Goal: Download file/media

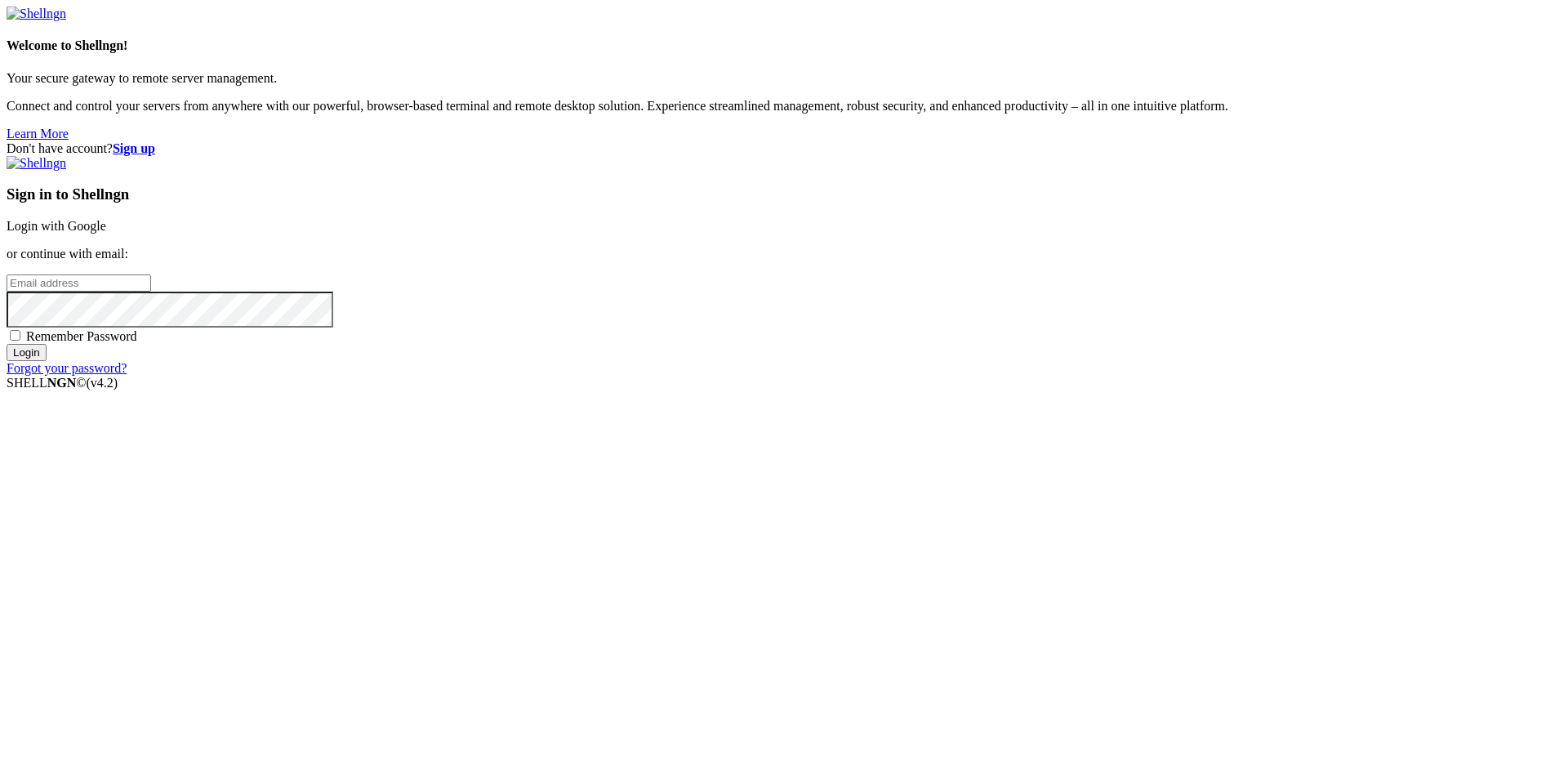
type input "[EMAIL_ADDRESS][DOMAIN_NAME]"
click at [137, 343] on span "Remember Password" at bounding box center [81, 336] width 111 height 14
click at [20, 340] on input "Remember Password" at bounding box center [14, 335] width 10 height 10
checkbox input "true"
click at [47, 361] on input "Login" at bounding box center [27, 353] width 40 height 17
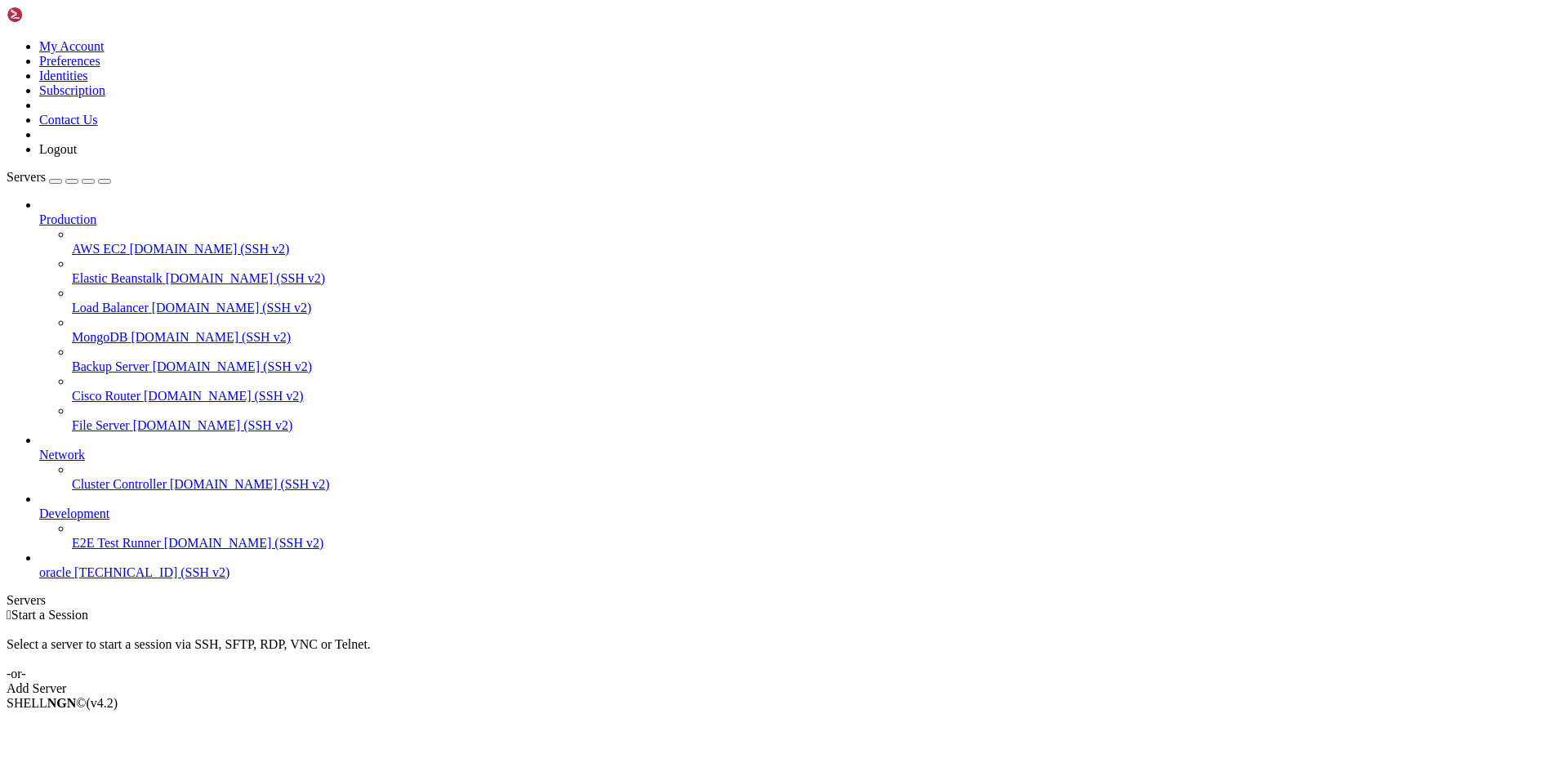
click at [118, 579] on span "[TECHNICAL_ID] (SSH v2)" at bounding box center [151, 572] width 155 height 14
drag, startPoint x: 118, startPoint y: 621, endPoint x: 196, endPoint y: 583, distance: 86.8
click at [118, 579] on span "[TECHNICAL_ID] (SSH v2)" at bounding box center [151, 572] width 155 height 14
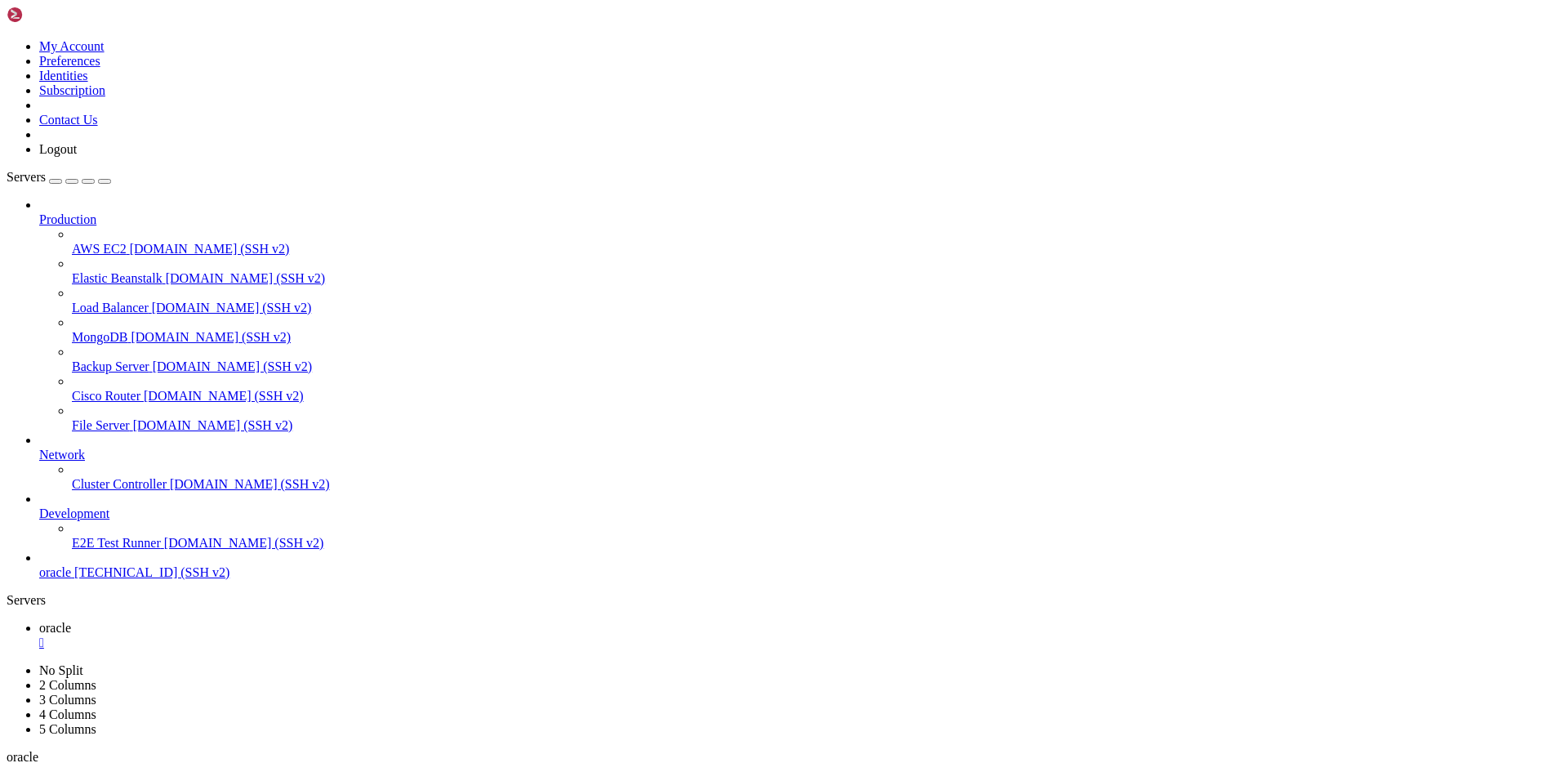
scroll to position [347, 0]
drag, startPoint x: 534, startPoint y: 1537, endPoint x: 14, endPoint y: 1518, distance: 520.3
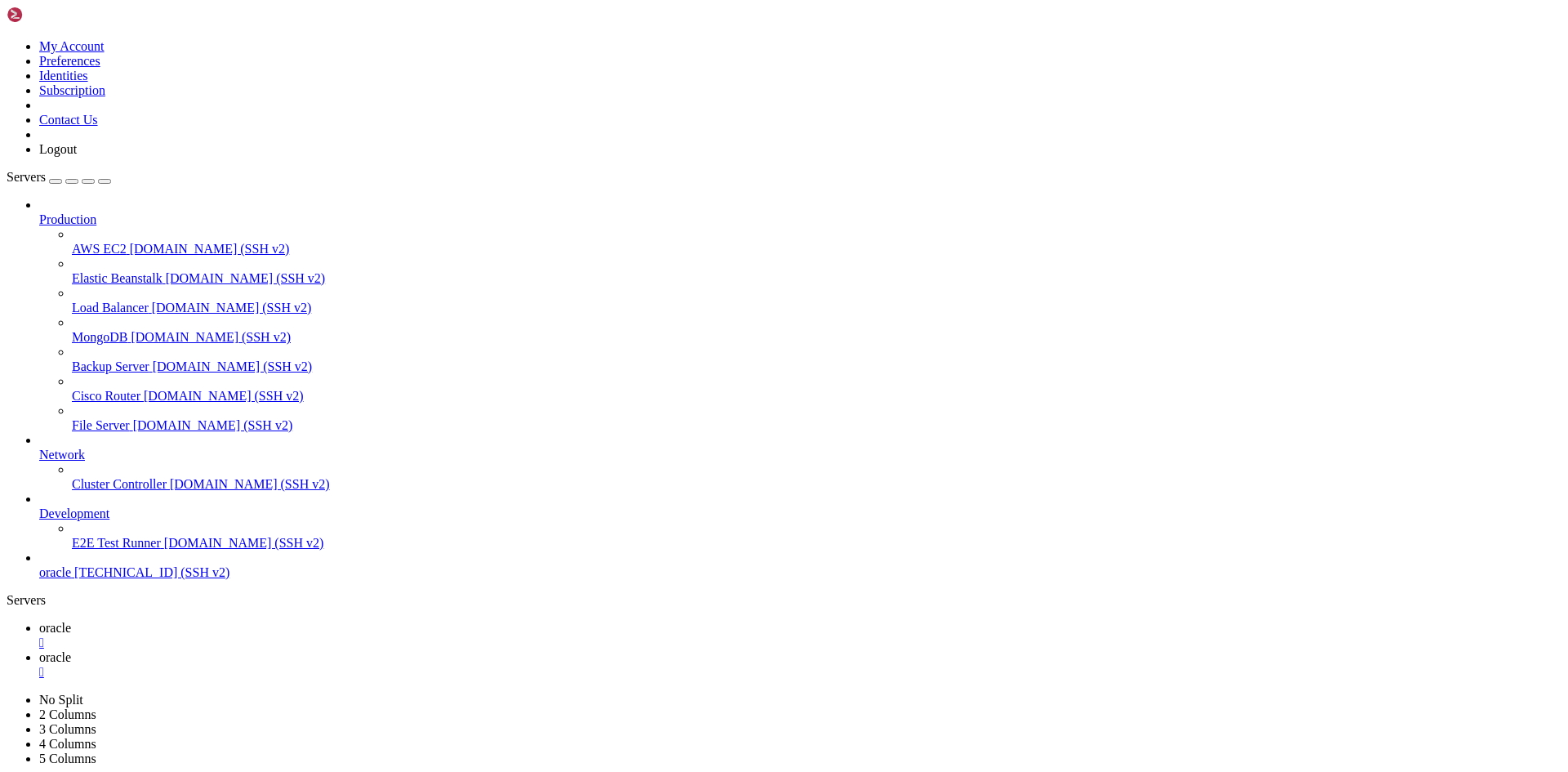
type input "/home/ubuntu/nodejs"
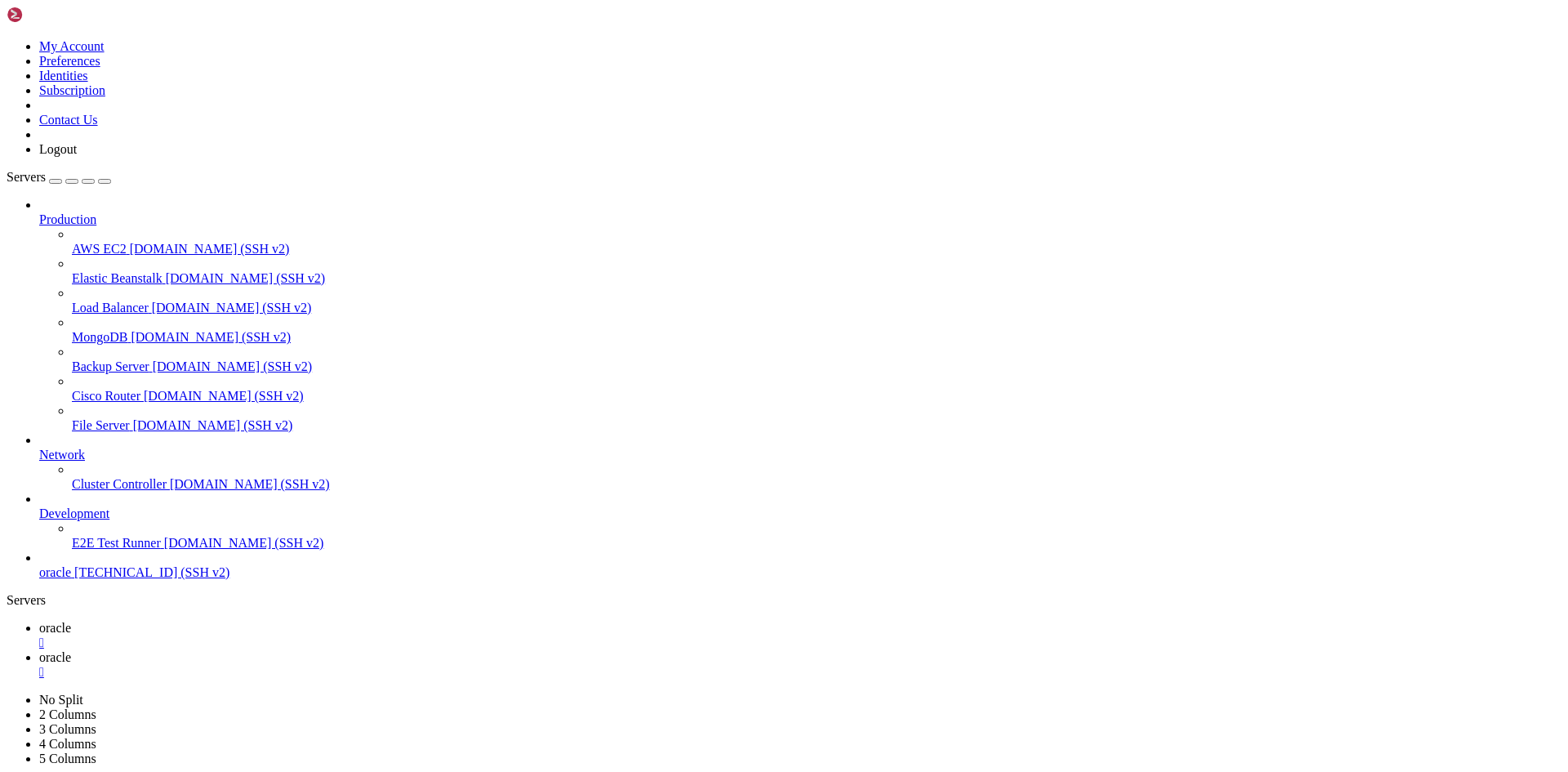
click at [236, 621] on link "oracle " at bounding box center [799, 635] width 1521 height 29
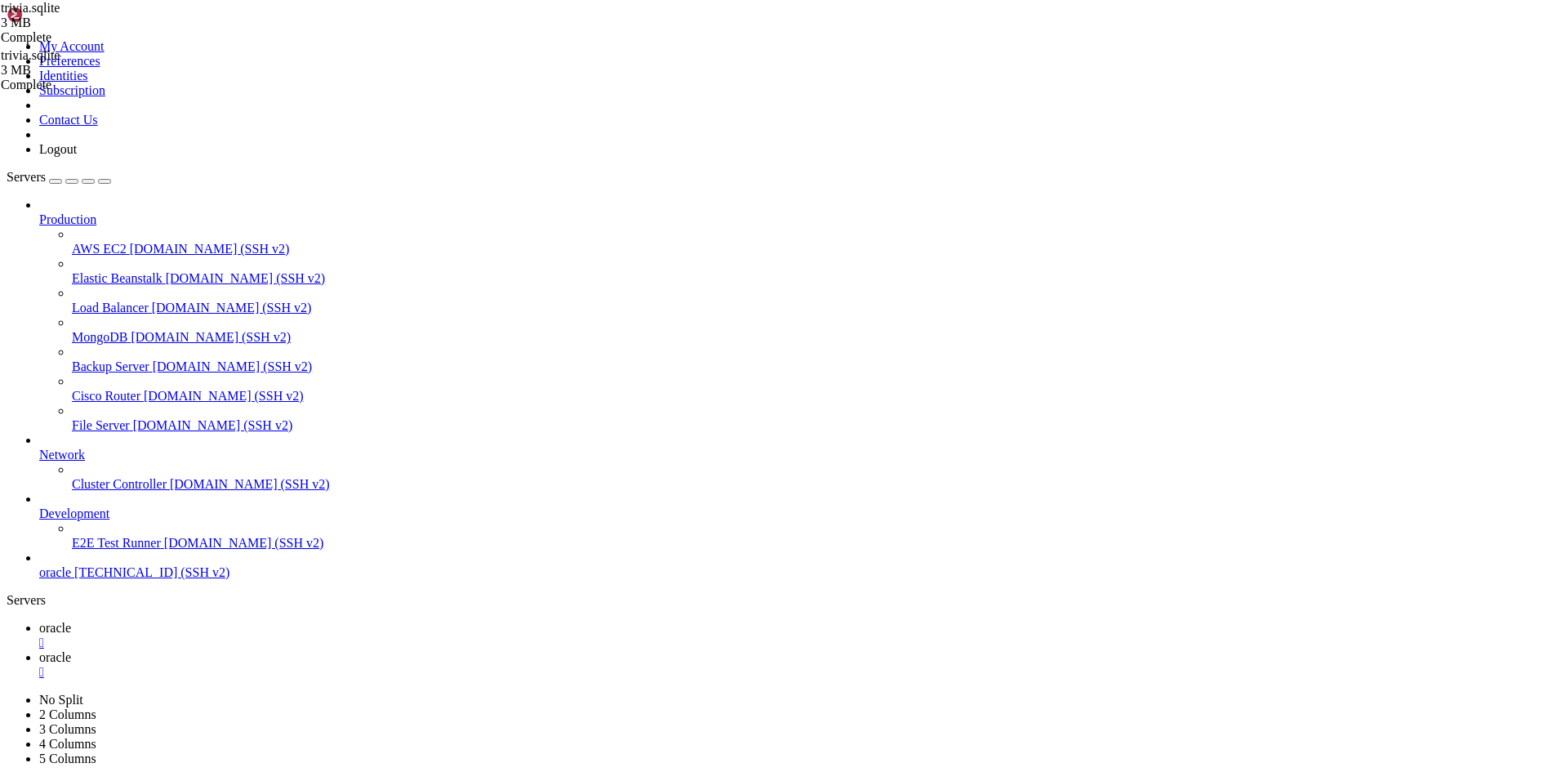
scroll to position [917, 0]
click at [351, 650] on link "oracle " at bounding box center [799, 665] width 1521 height 29
click at [71, 621] on span "oracle" at bounding box center [55, 627] width 32 height 14
click at [71, 650] on span "oracle" at bounding box center [55, 657] width 32 height 14
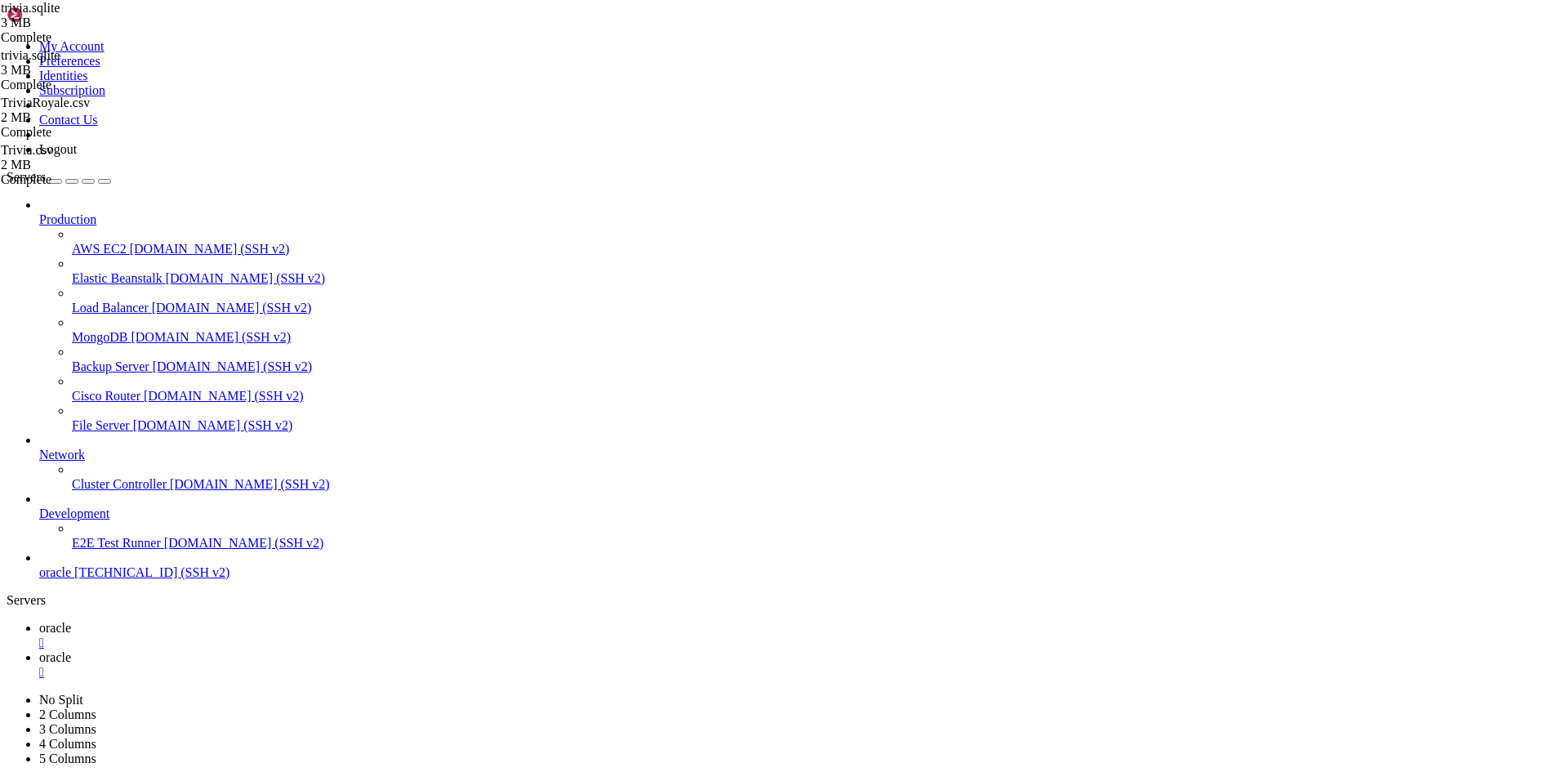
click at [253, 621] on link "oracle " at bounding box center [799, 635] width 1521 height 29
click at [321, 650] on link "oracle " at bounding box center [799, 665] width 1521 height 29
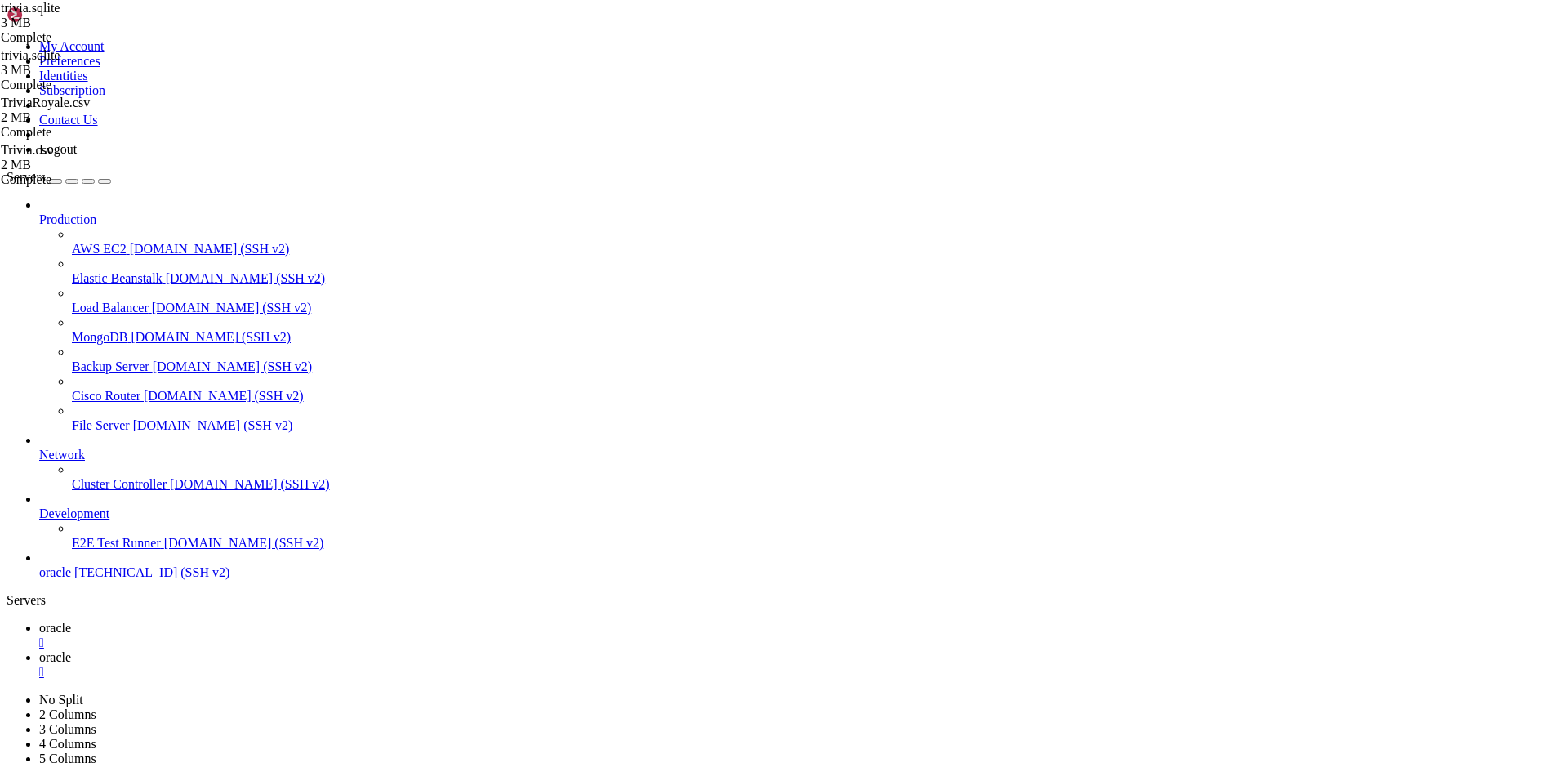
click at [71, 621] on span "oracle" at bounding box center [55, 627] width 32 height 14
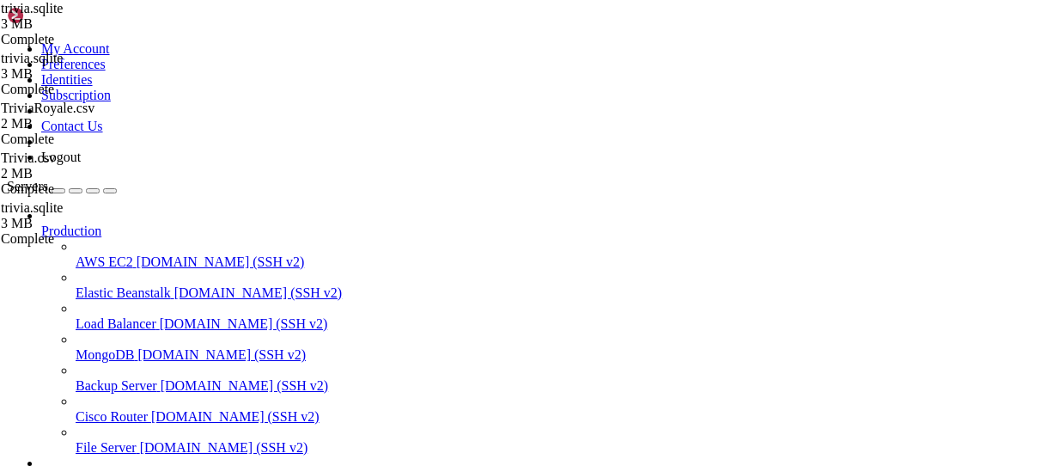
scroll to position [5579, 0]
drag, startPoint x: 679, startPoint y: 1327, endPoint x: 22, endPoint y: 1326, distance: 656.4
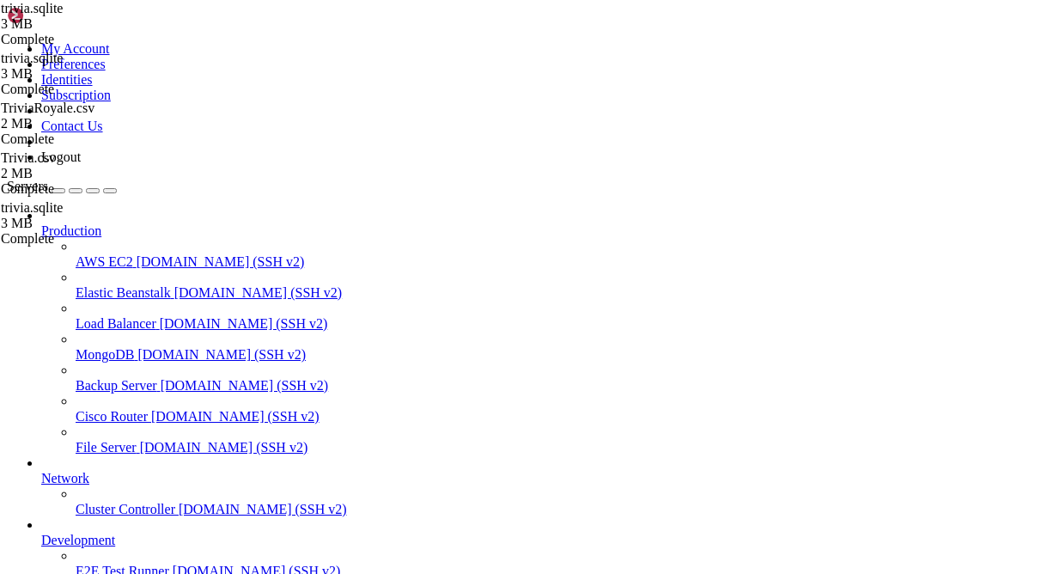
scroll to position [7609, 0]
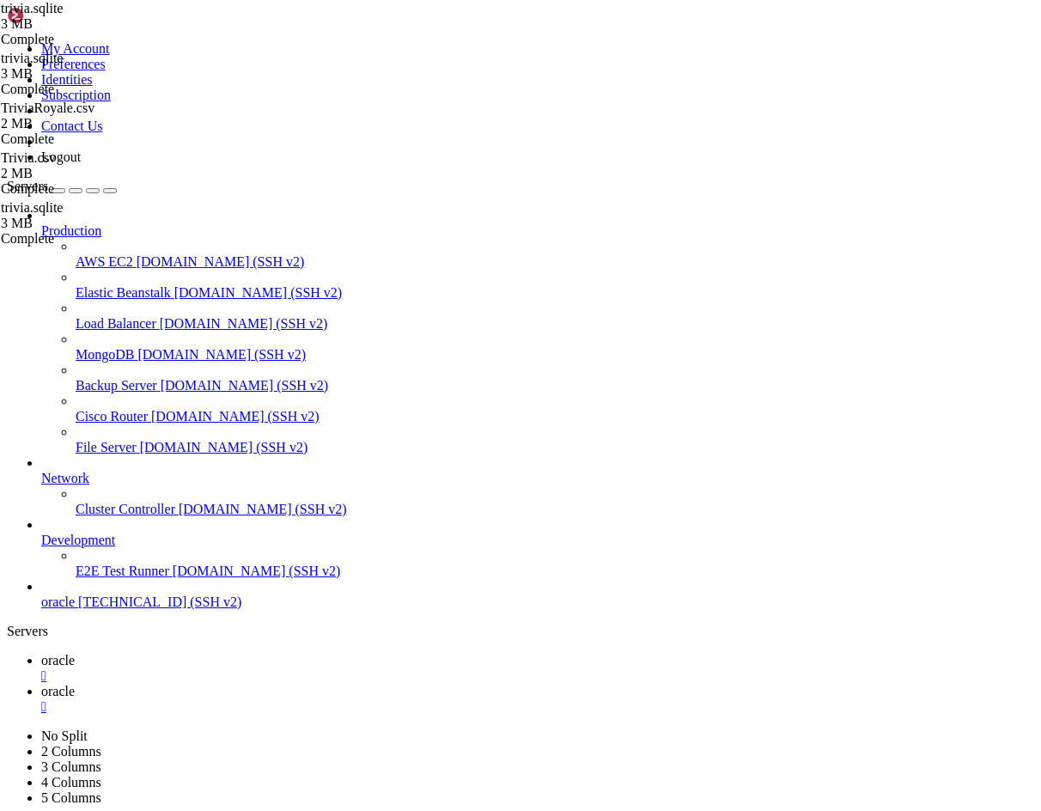
scroll to position [9201, 0]
click at [75, 684] on span "oracle" at bounding box center [58, 691] width 34 height 15
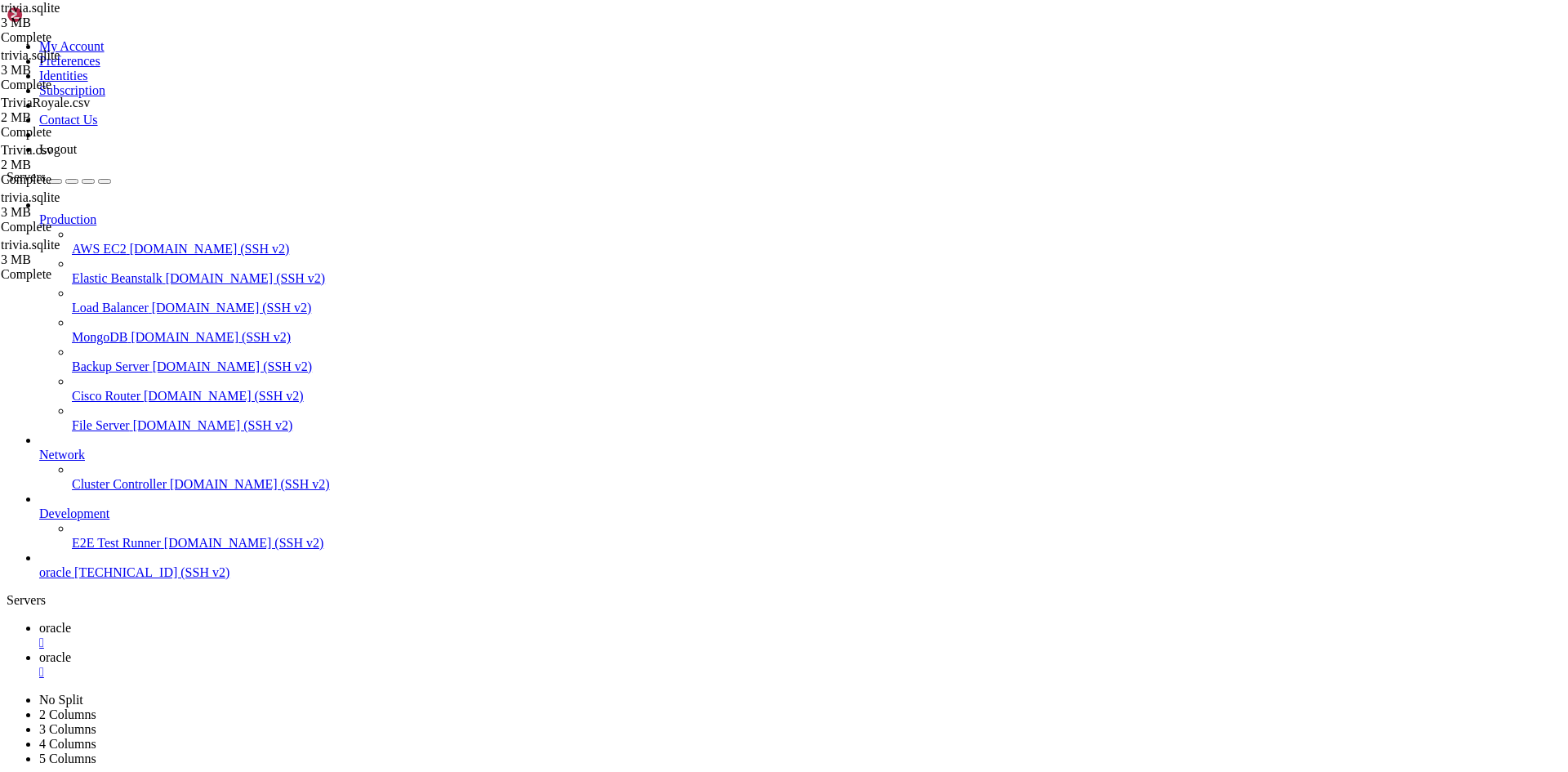
scroll to position [9290, 0]
click at [71, 621] on span "oracle" at bounding box center [55, 627] width 32 height 14
click at [340, 650] on link "oracle " at bounding box center [799, 665] width 1521 height 29
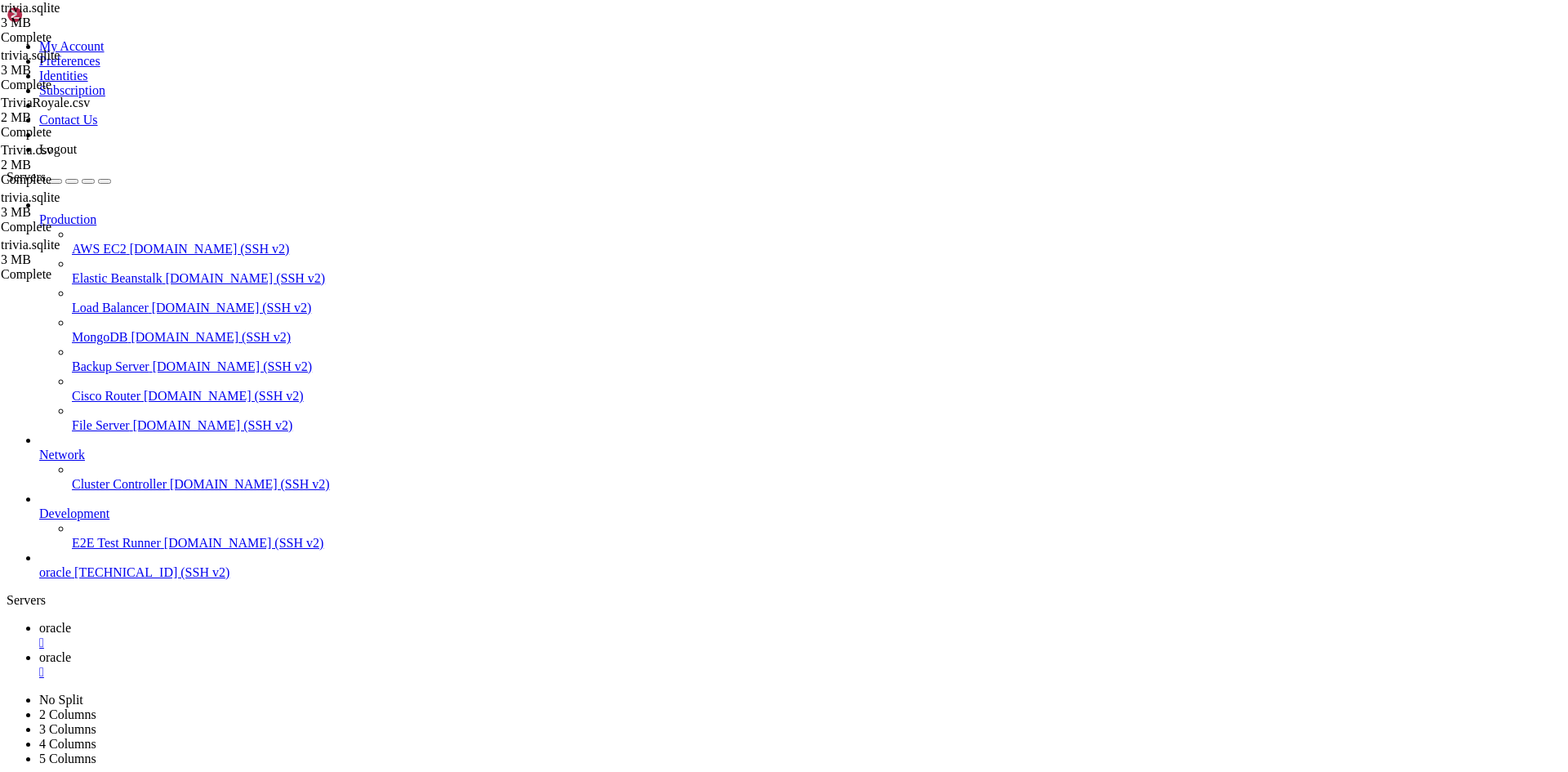
click at [71, 621] on span "oracle" at bounding box center [55, 627] width 32 height 14
click at [344, 650] on link "oracle " at bounding box center [799, 665] width 1521 height 29
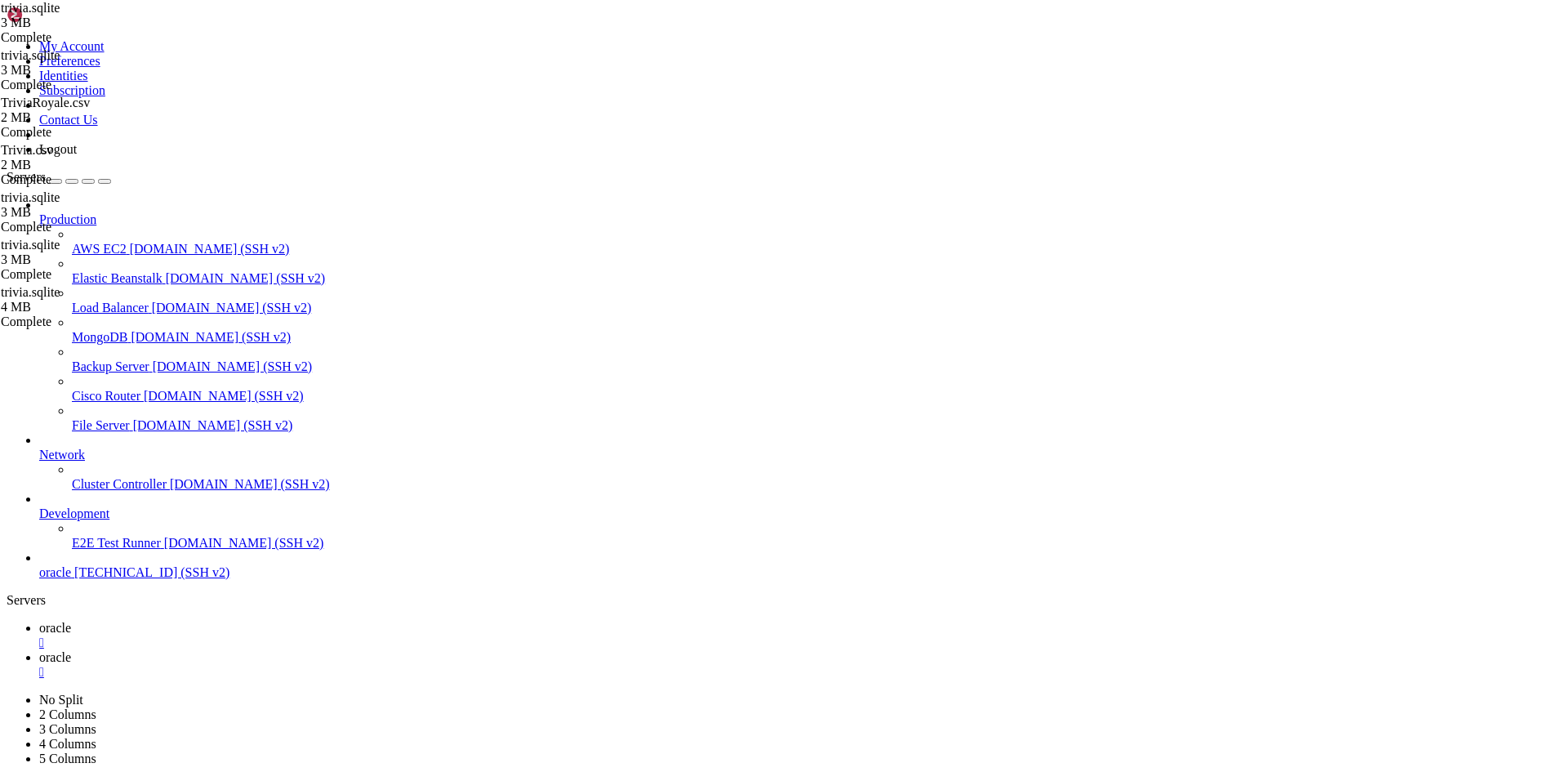
click at [257, 621] on link "oracle " at bounding box center [799, 635] width 1521 height 29
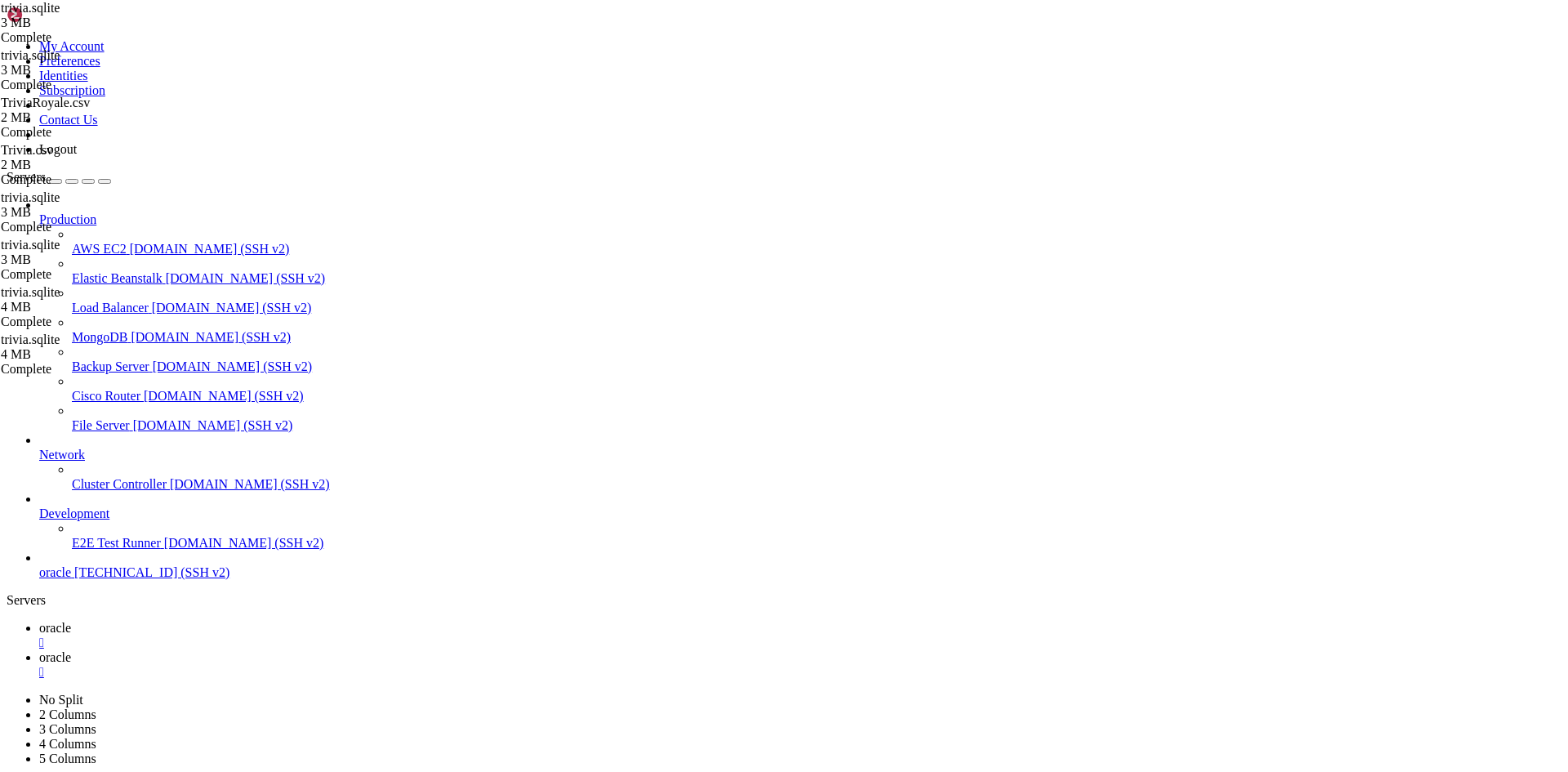
drag, startPoint x: 660, startPoint y: 1520, endPoint x: 44, endPoint y: 1355, distance: 637.7
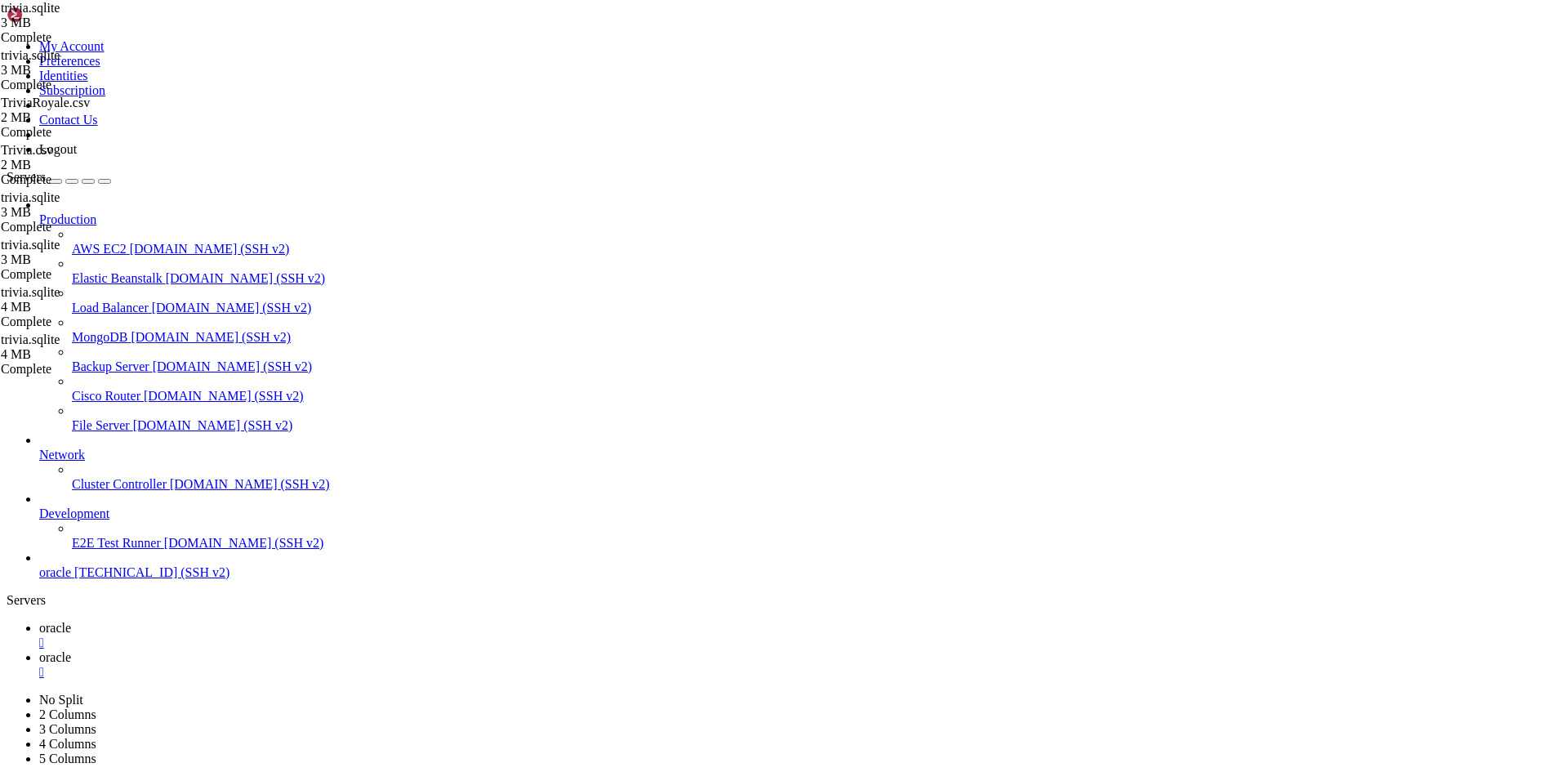
scroll to position [11108, 0]
click at [71, 650] on span "oracle" at bounding box center [55, 657] width 32 height 14
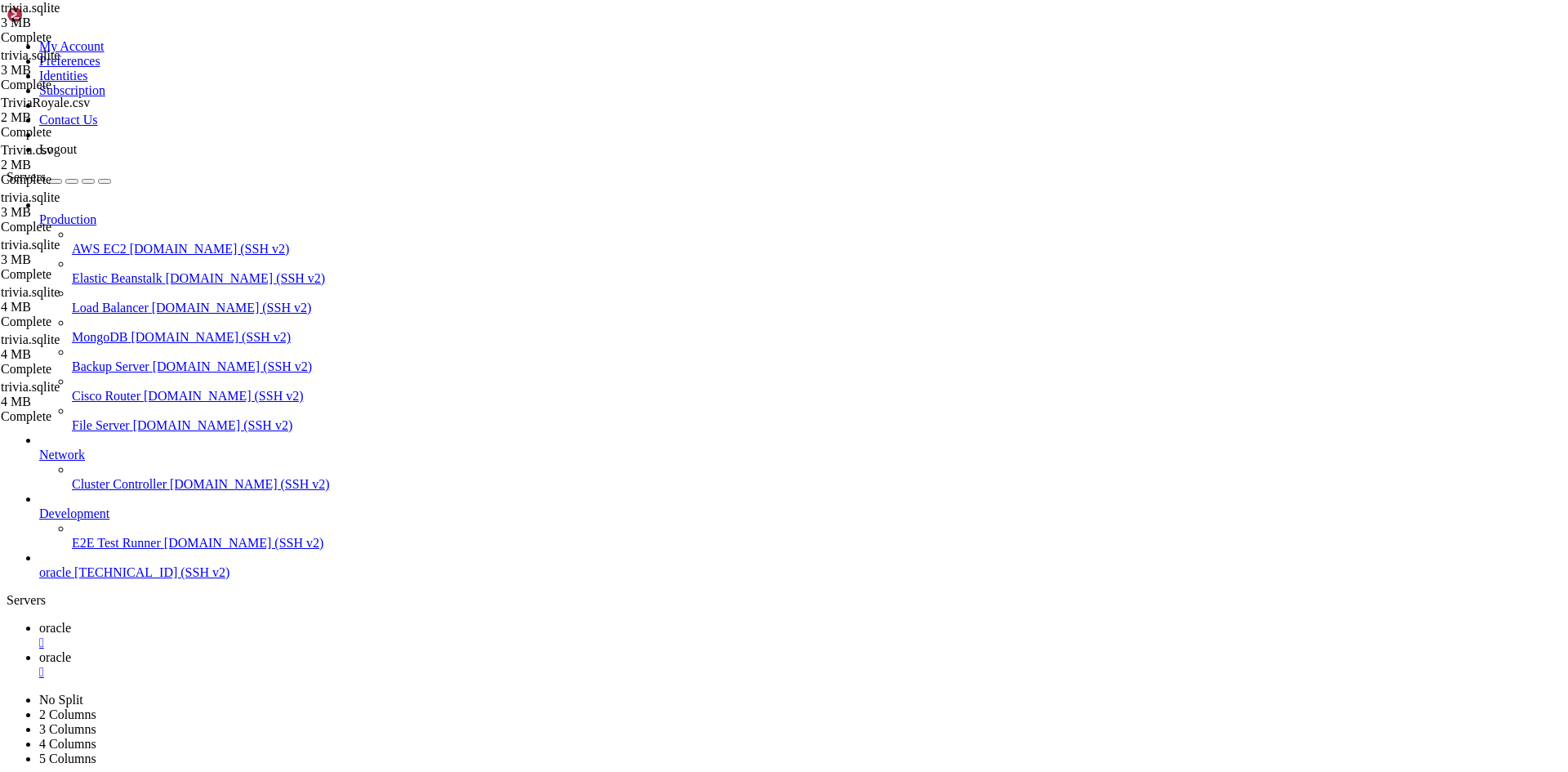
click at [71, 621] on span "oracle" at bounding box center [55, 627] width 32 height 14
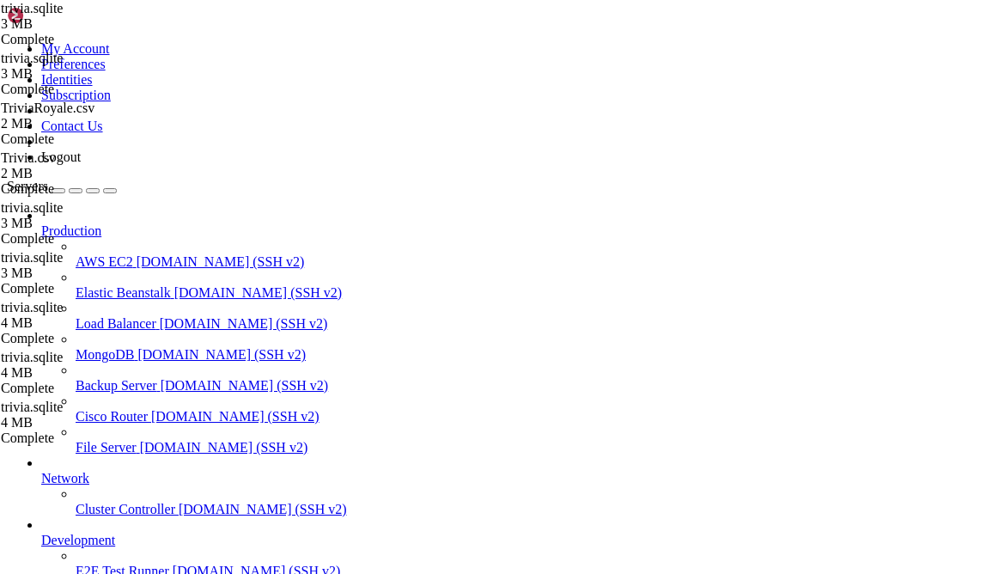
scroll to position [13042, 0]
